Goal: Find specific page/section: Find specific page/section

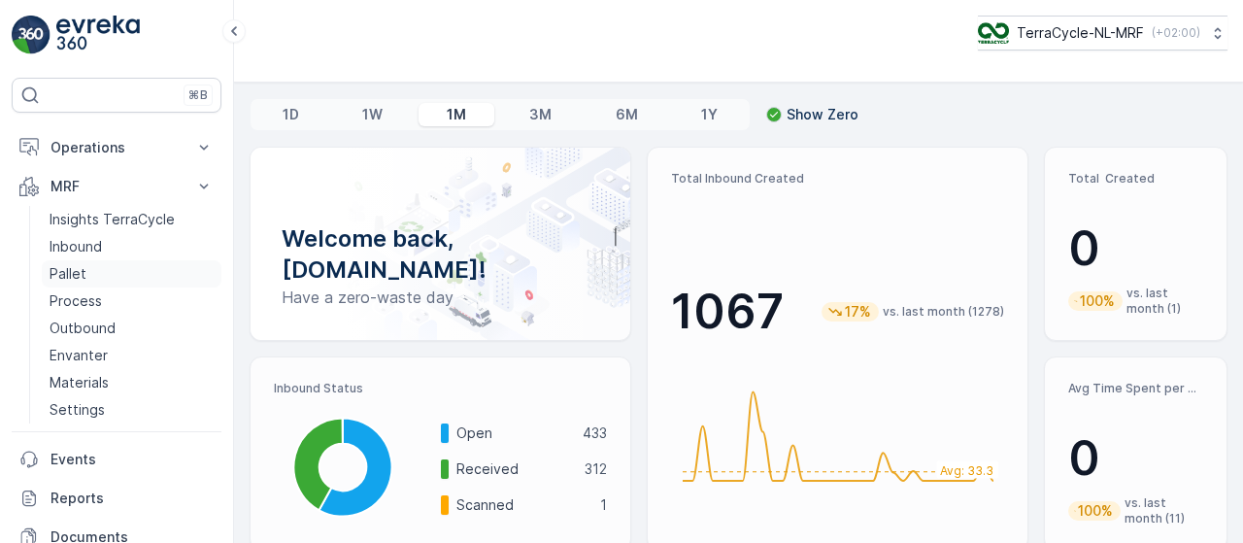
click at [98, 272] on link "Pallet" at bounding box center [132, 273] width 180 height 27
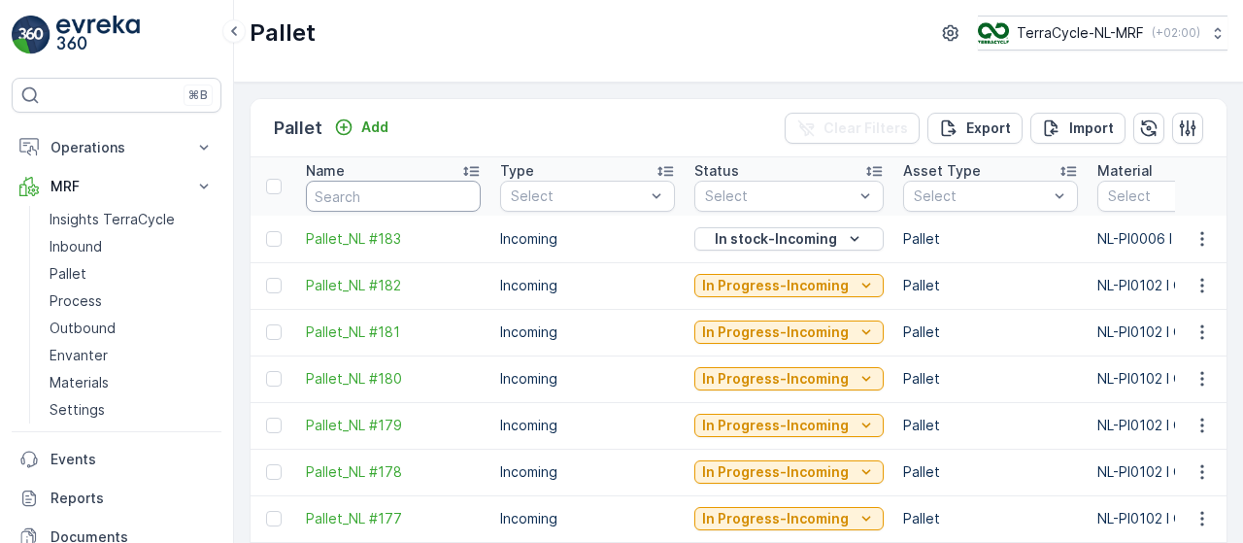
click at [369, 200] on input "text" at bounding box center [393, 196] width 175 height 31
type input "fd"
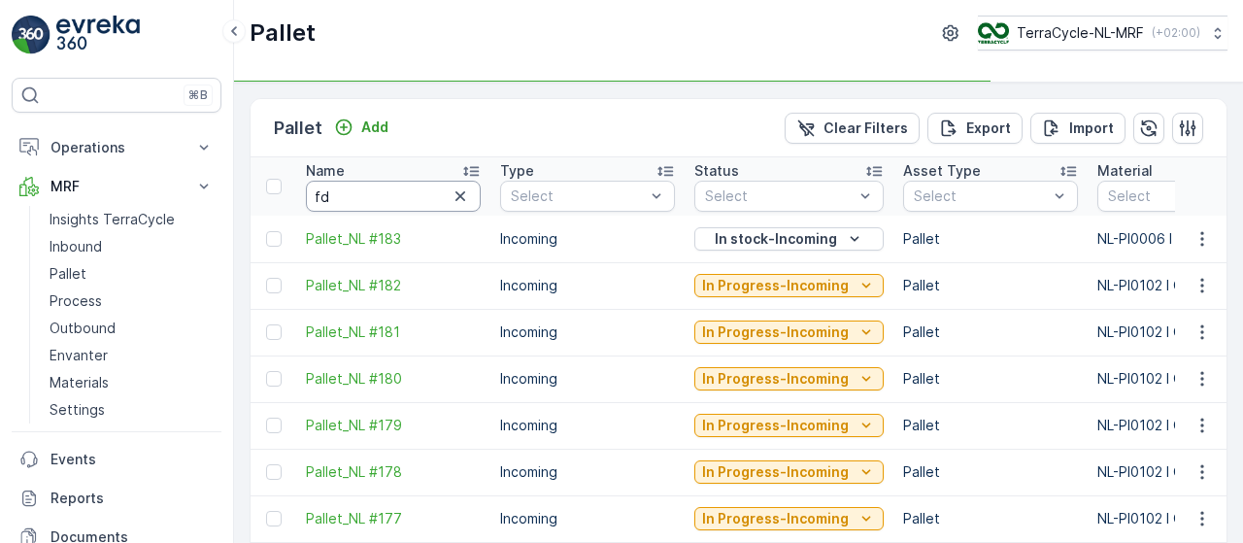
click at [369, 200] on input "fd" at bounding box center [393, 196] width 175 height 31
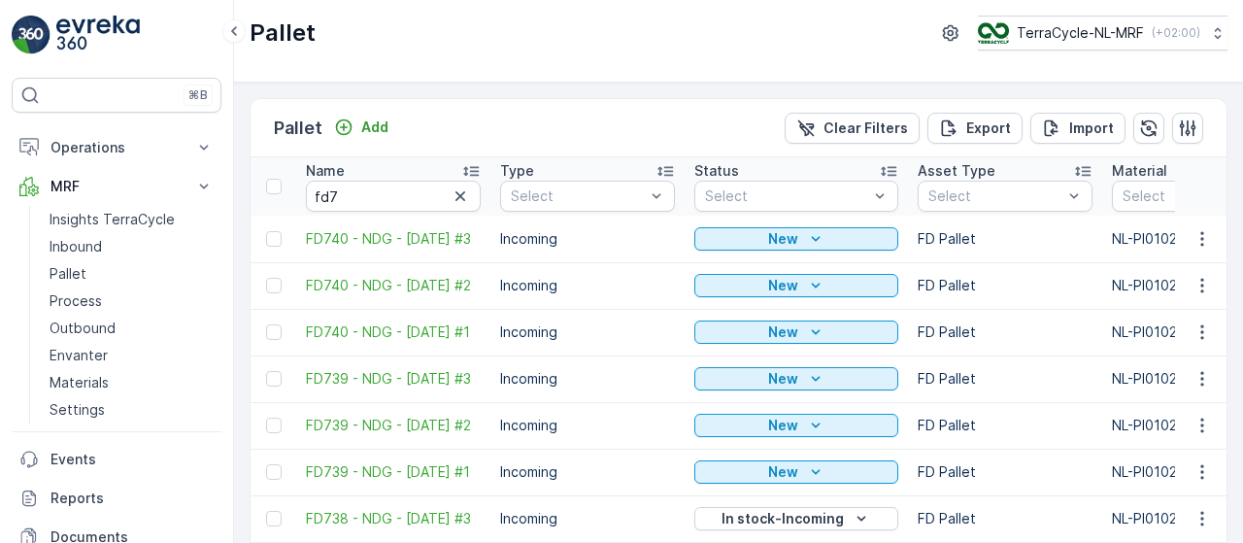
type input "fd"
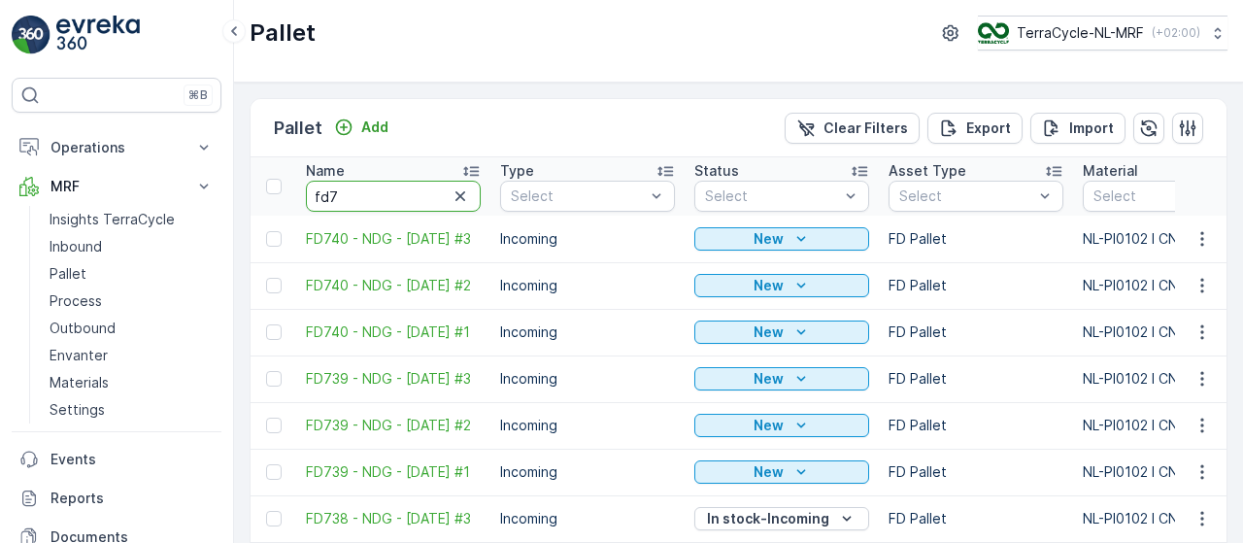
click at [369, 200] on input "fd7" at bounding box center [393, 196] width 175 height 31
type input "fd738"
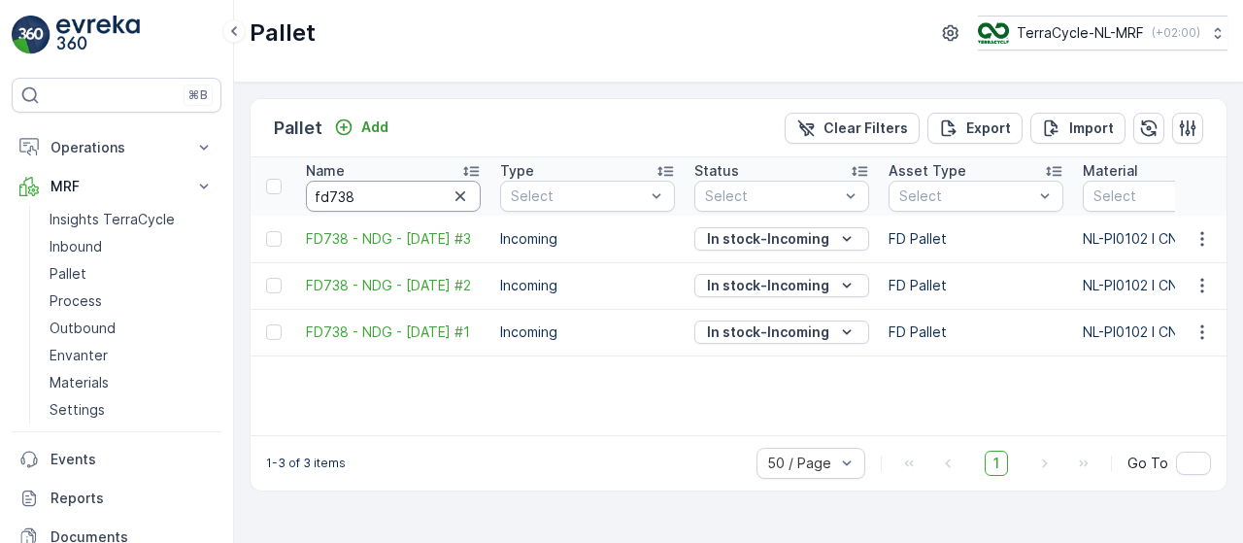
click at [369, 200] on input "fd738" at bounding box center [393, 196] width 175 height 31
type input "fd739"
